Goal: Find specific page/section: Find specific page/section

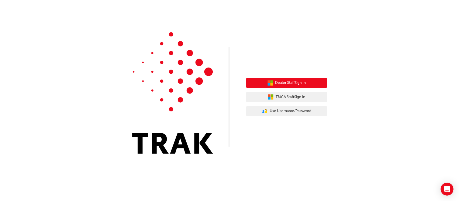
click at [290, 82] on span "Dealer Staff Sign In" at bounding box center [290, 83] width 31 height 6
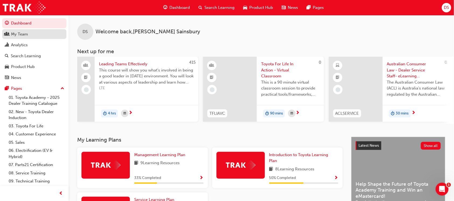
click at [17, 36] on div "My Team" at bounding box center [19, 34] width 17 height 6
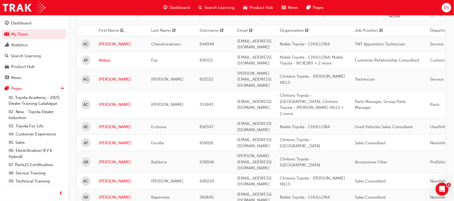
scroll to position [101, 0]
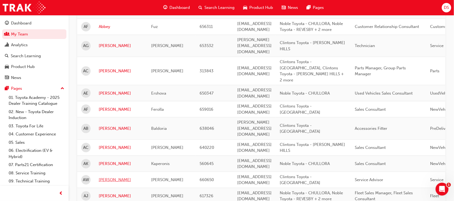
click at [104, 177] on link "Alicia" at bounding box center [121, 180] width 44 height 6
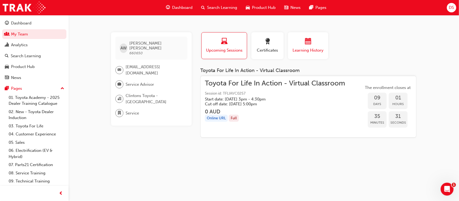
click at [315, 47] on div "Learning History" at bounding box center [308, 45] width 32 height 15
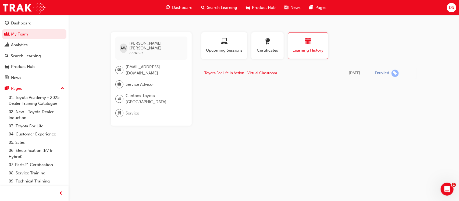
click at [311, 47] on span "Learning History" at bounding box center [308, 50] width 32 height 6
